Goal: Task Accomplishment & Management: Manage account settings

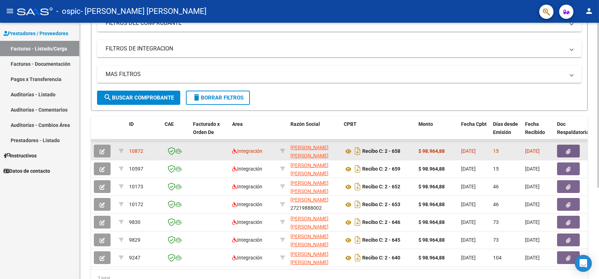
click at [136, 150] on span "10872" at bounding box center [136, 151] width 14 height 6
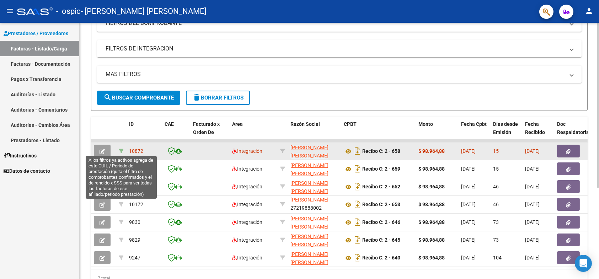
click at [122, 151] on icon at bounding box center [121, 151] width 5 height 5
type input "202507"
type input "20545055784"
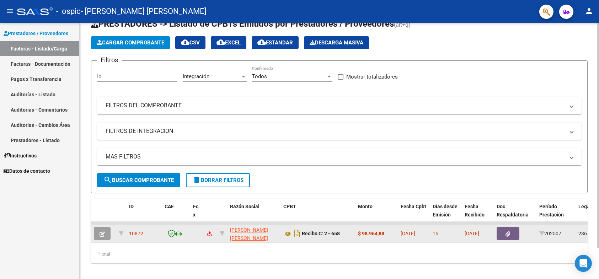
scroll to position [35, 0]
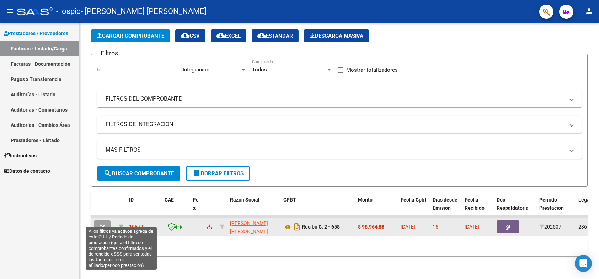
click at [119, 224] on icon at bounding box center [121, 226] width 5 height 5
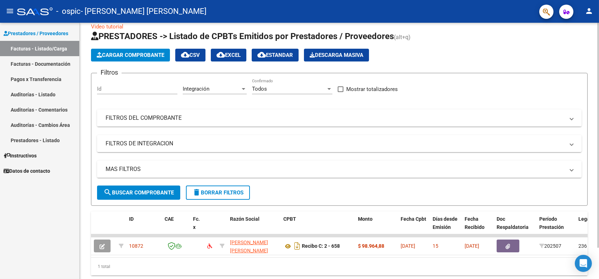
scroll to position [0, 0]
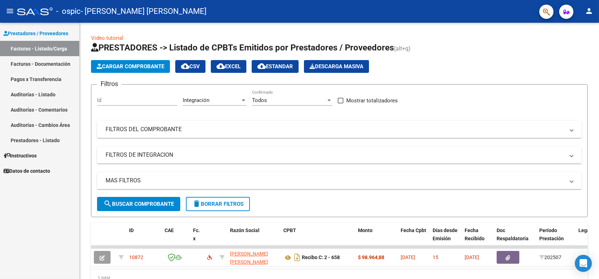
click at [591, 11] on mat-icon "person" at bounding box center [589, 11] width 9 height 9
click at [574, 47] on button "exit_to_app Salir" at bounding box center [574, 46] width 43 height 17
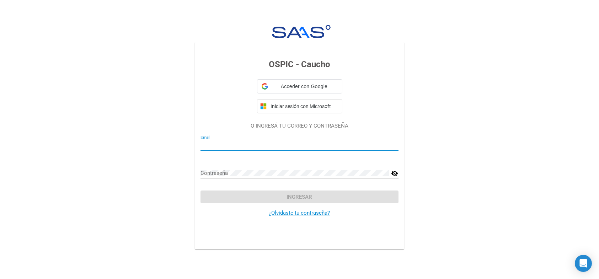
type input "[EMAIL_ADDRESS][DOMAIN_NAME]"
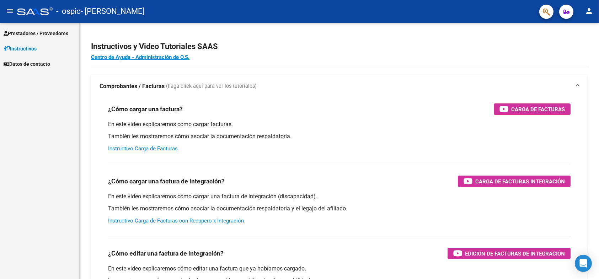
click at [35, 33] on span "Prestadores / Proveedores" at bounding box center [36, 33] width 65 height 8
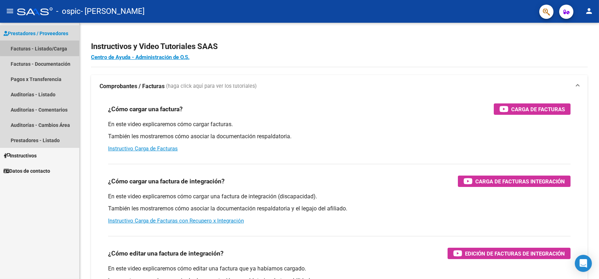
click at [49, 45] on link "Facturas - Listado/Carga" at bounding box center [39, 48] width 79 height 15
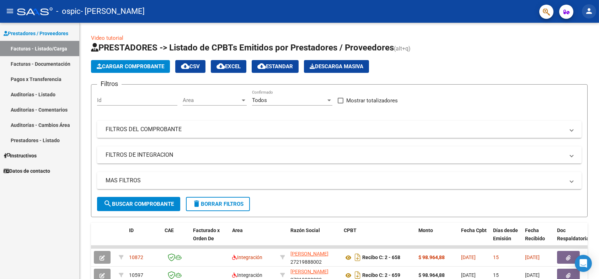
click at [587, 11] on mat-icon "person" at bounding box center [589, 11] width 9 height 9
click at [579, 49] on button "exit_to_app Salir" at bounding box center [574, 46] width 43 height 17
